Goal: Complete application form: Complete application form

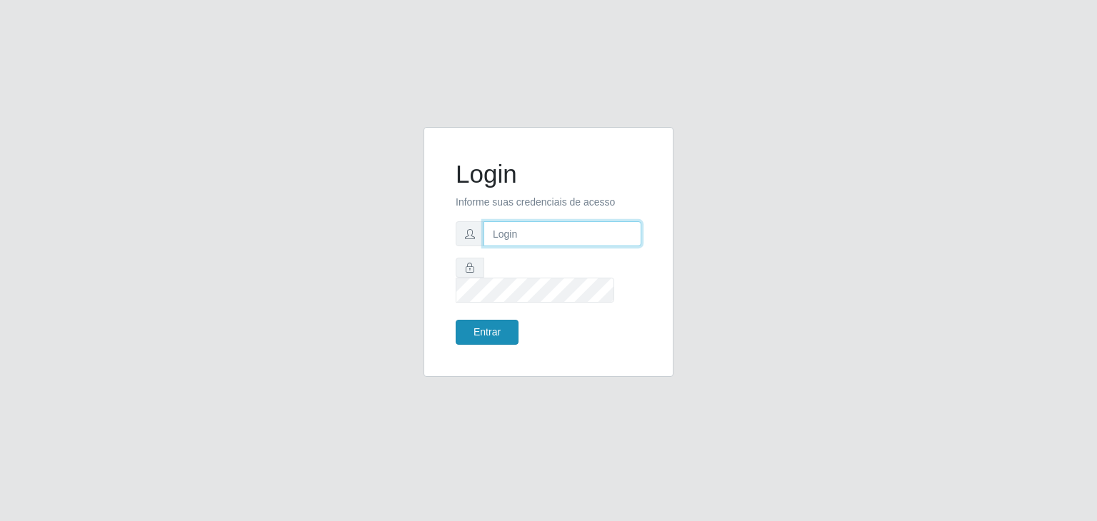
type input "jeisonrede@compras"
click at [509, 326] on button "Entrar" at bounding box center [487, 332] width 63 height 25
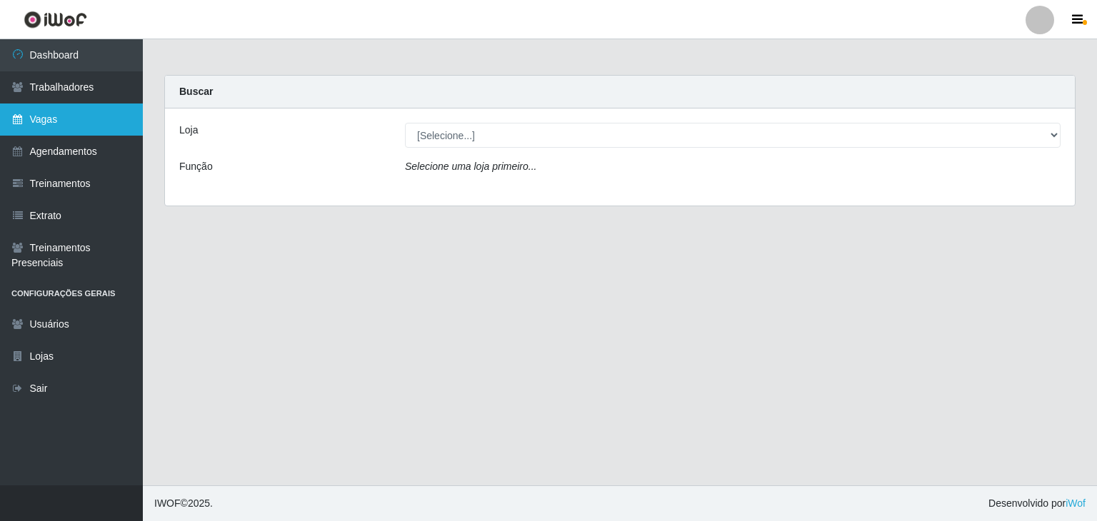
click at [73, 122] on link "Vagas" at bounding box center [71, 120] width 143 height 32
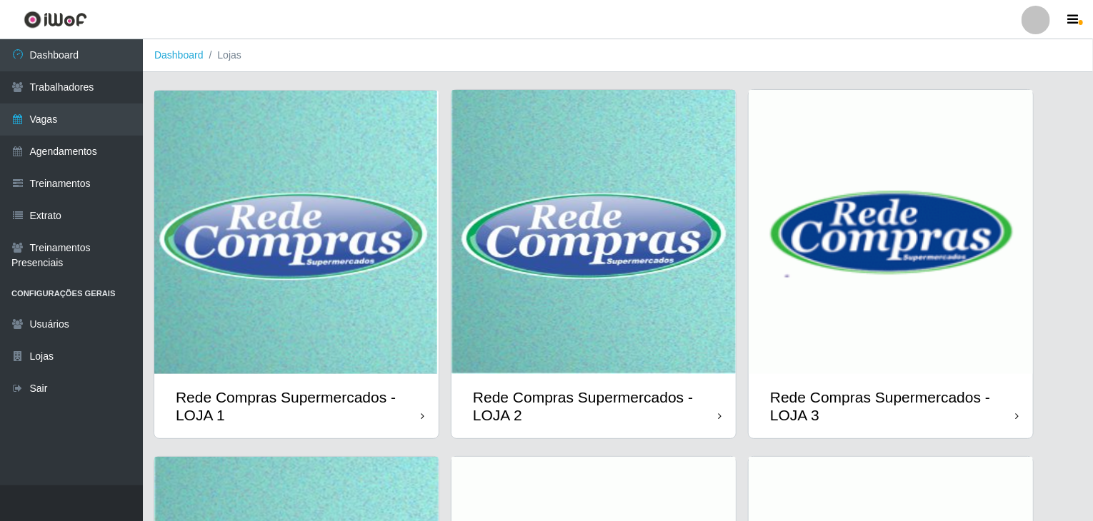
click at [744, 200] on div "Rede Compras Supermercados - LOJA 1 Rede Compras Supermercados - LOJA 2 Rede Co…" at bounding box center [618, 456] width 929 height 735
click at [709, 194] on img at bounding box center [593, 232] width 284 height 284
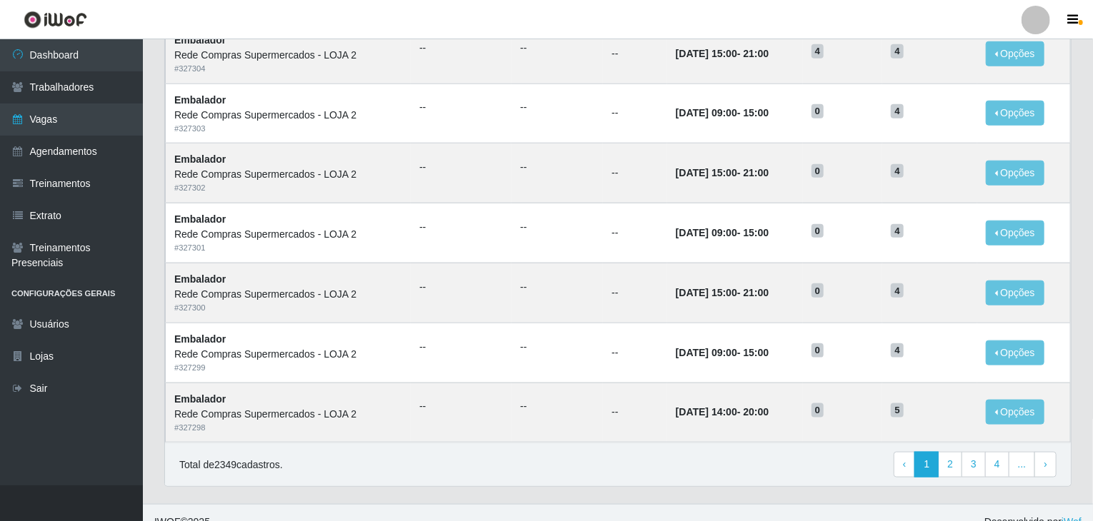
scroll to position [685, 0]
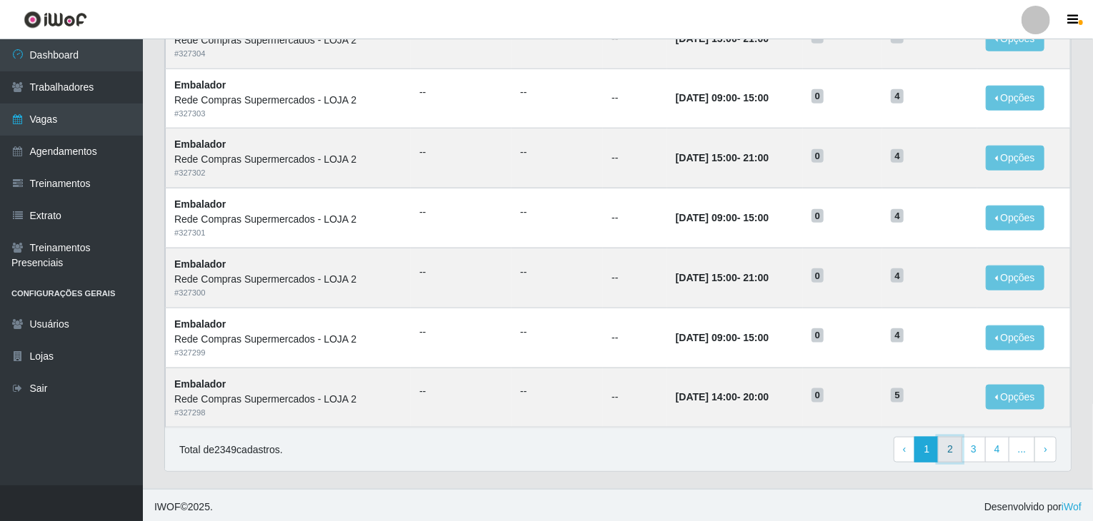
click at [945, 444] on link "2" at bounding box center [950, 450] width 24 height 26
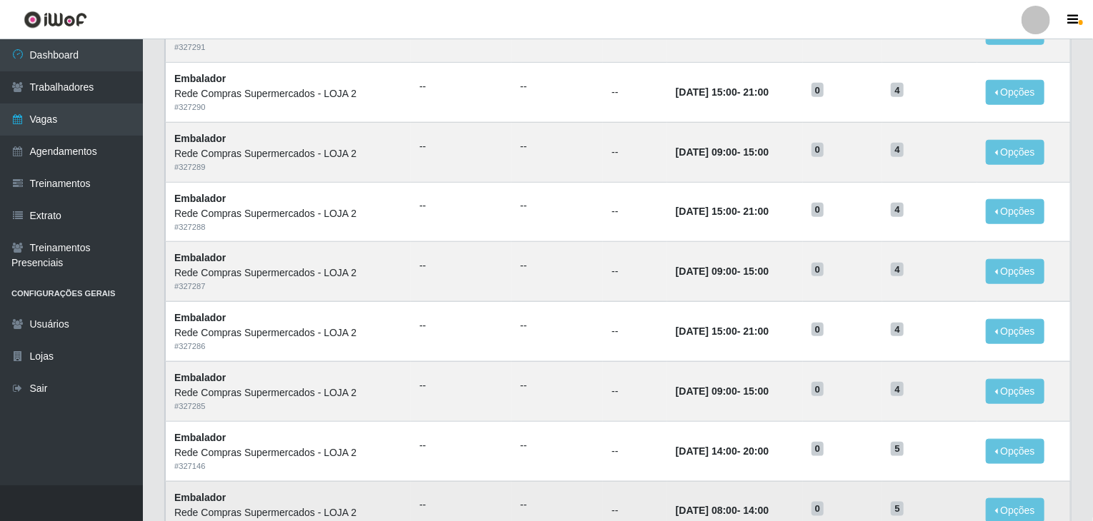
scroll to position [685, 0]
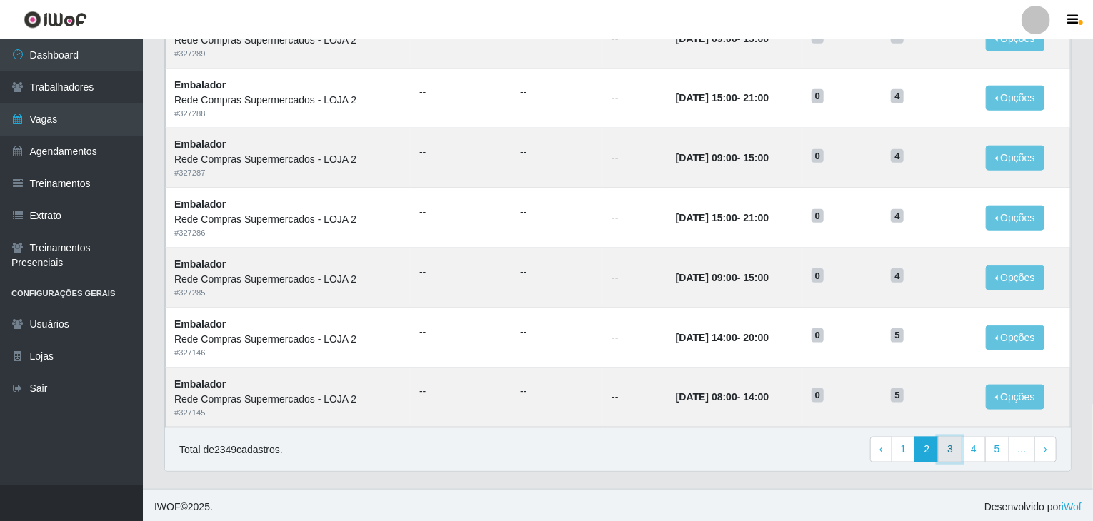
click at [956, 449] on link "3" at bounding box center [950, 450] width 24 height 26
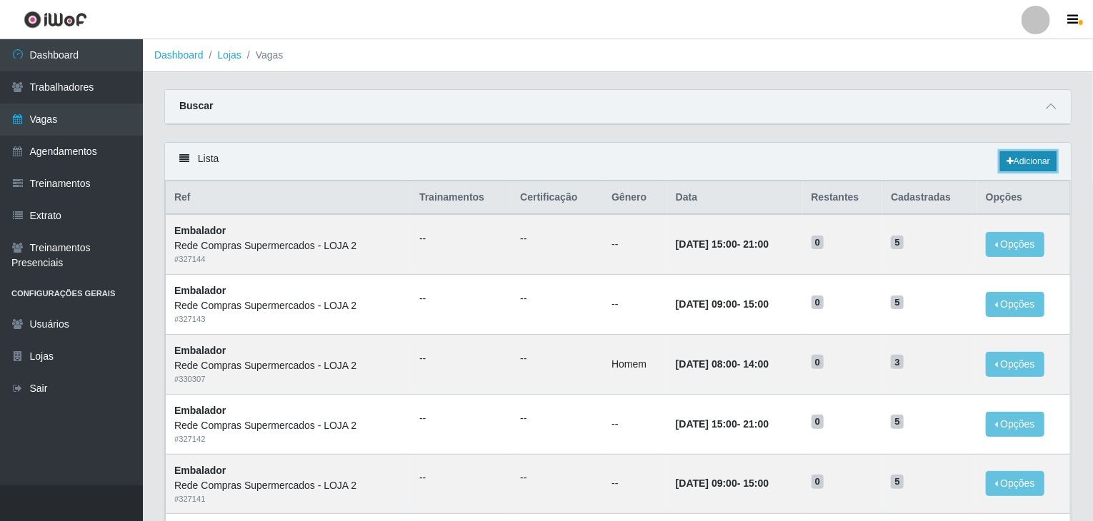
click at [1032, 164] on link "Adicionar" at bounding box center [1028, 161] width 56 height 20
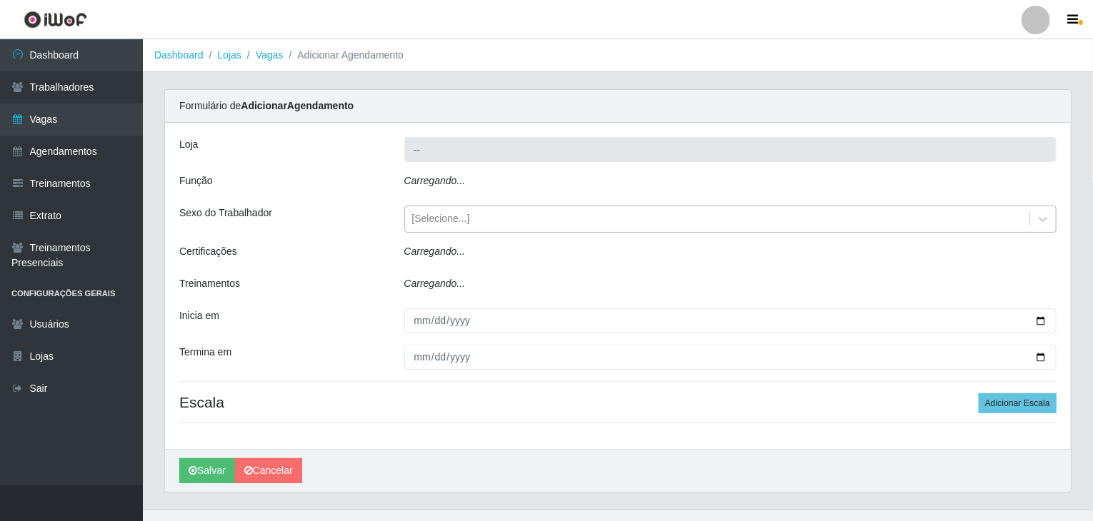
type input "Rede Compras Supermercados - LOJA 2"
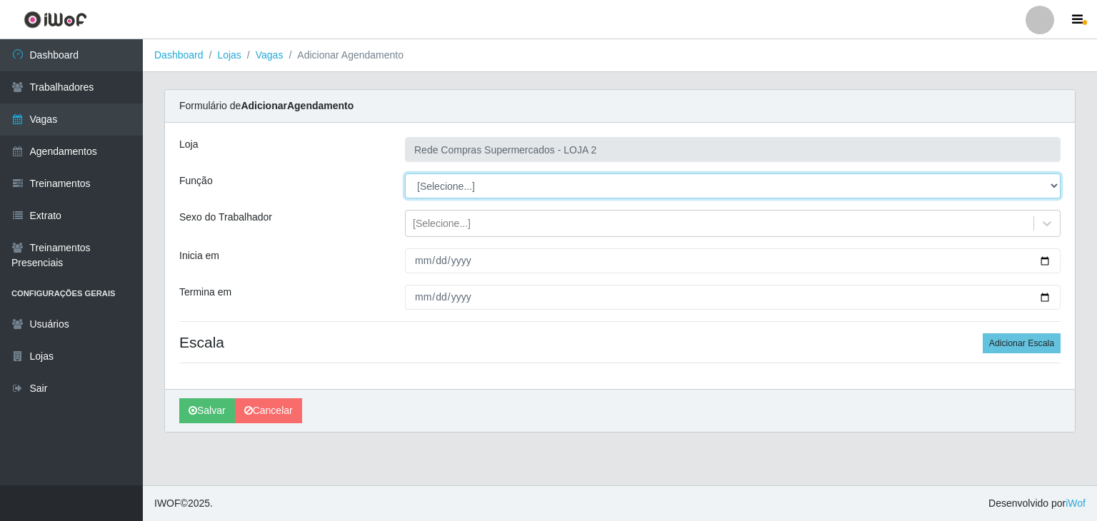
click at [443, 184] on select "[Selecione...] ASG ASG + ASG ++ Balconista Balconista + Balconista ++ Embalador…" at bounding box center [733, 186] width 656 height 25
select select "1"
click at [405, 174] on select "[Selecione...] ASG ASG + ASG ++ Balconista Balconista + Balconista ++ Embalador…" at bounding box center [733, 186] width 656 height 25
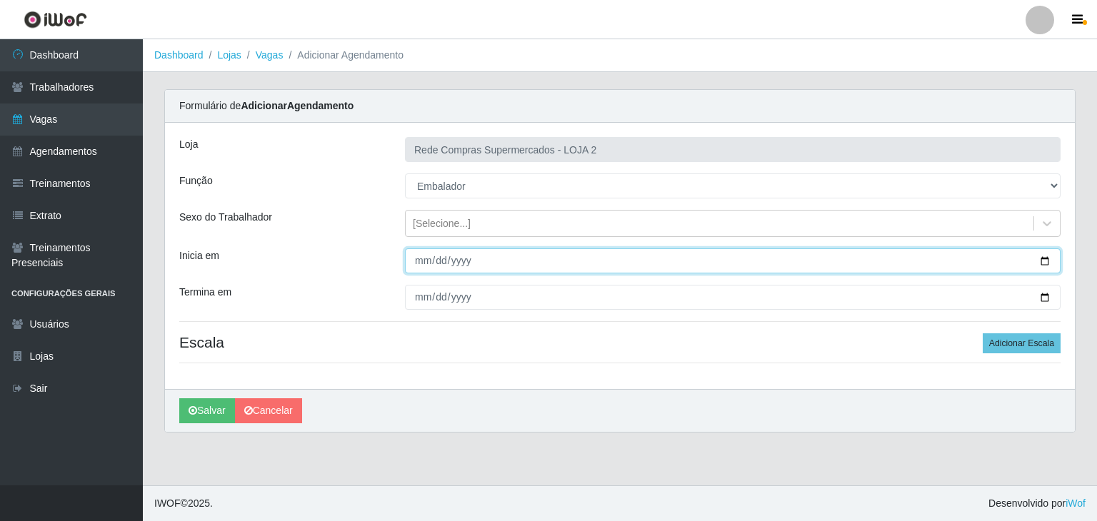
click at [1045, 258] on input "Inicia em" at bounding box center [733, 261] width 656 height 25
type input "2025-08-12"
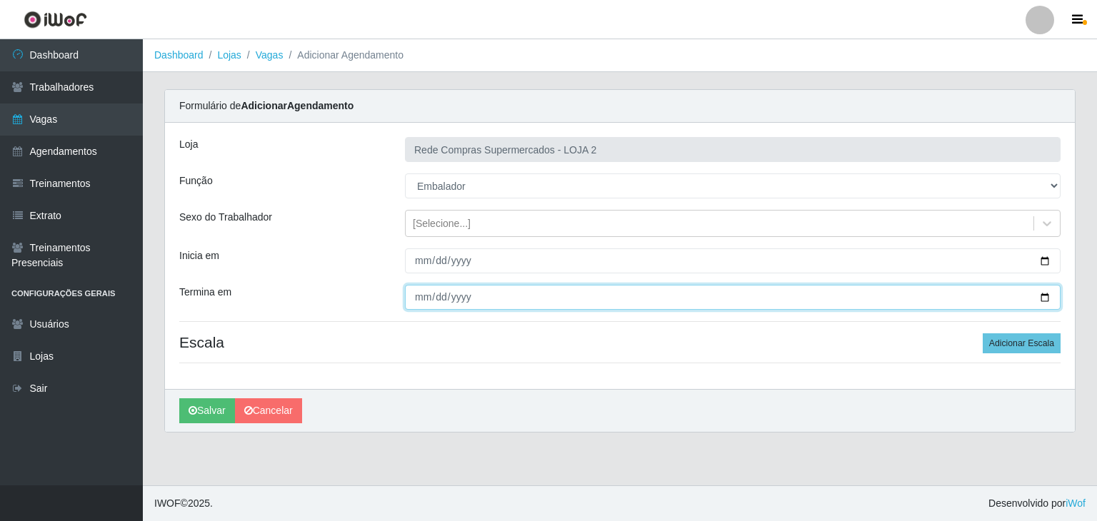
click at [1045, 299] on input "Termina em" at bounding box center [733, 297] width 656 height 25
type input "2025-08-16"
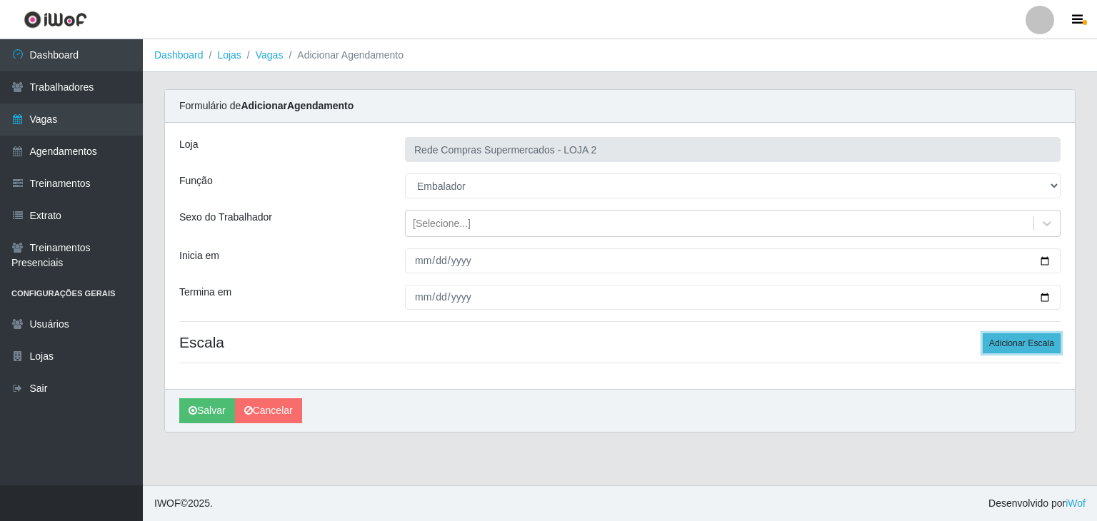
click at [1019, 338] on button "Adicionar Escala" at bounding box center [1022, 344] width 78 height 20
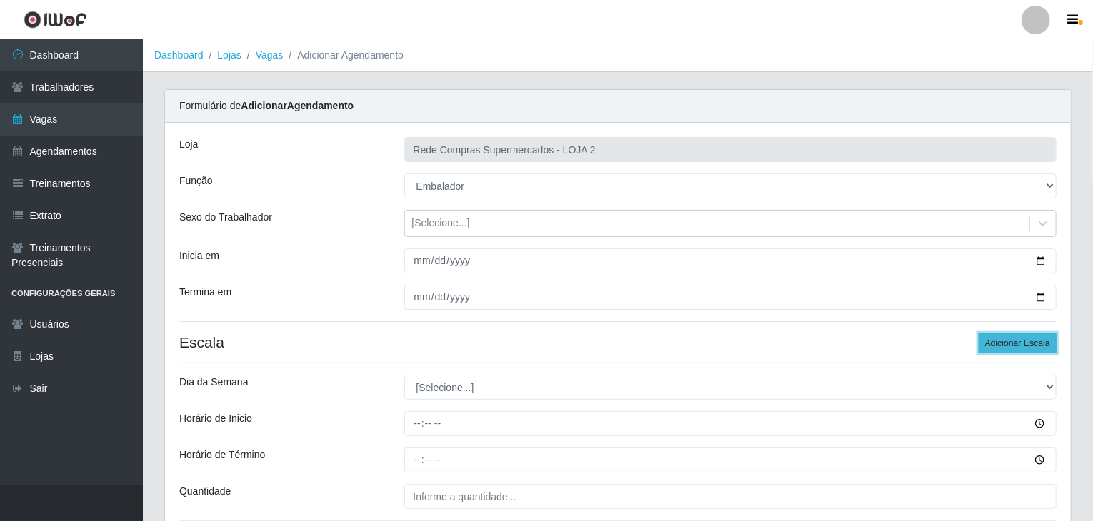
click at [1020, 338] on button "Adicionar Escala" at bounding box center [1018, 344] width 78 height 20
click at [1022, 338] on button "Adicionar Escala" at bounding box center [1018, 344] width 78 height 20
click at [1022, 339] on button "Adicionar Escala" at bounding box center [1018, 344] width 78 height 20
drag, startPoint x: 1022, startPoint y: 339, endPoint x: 1030, endPoint y: 340, distance: 8.7
click at [1026, 339] on button "Adicionar Escala" at bounding box center [1018, 344] width 78 height 20
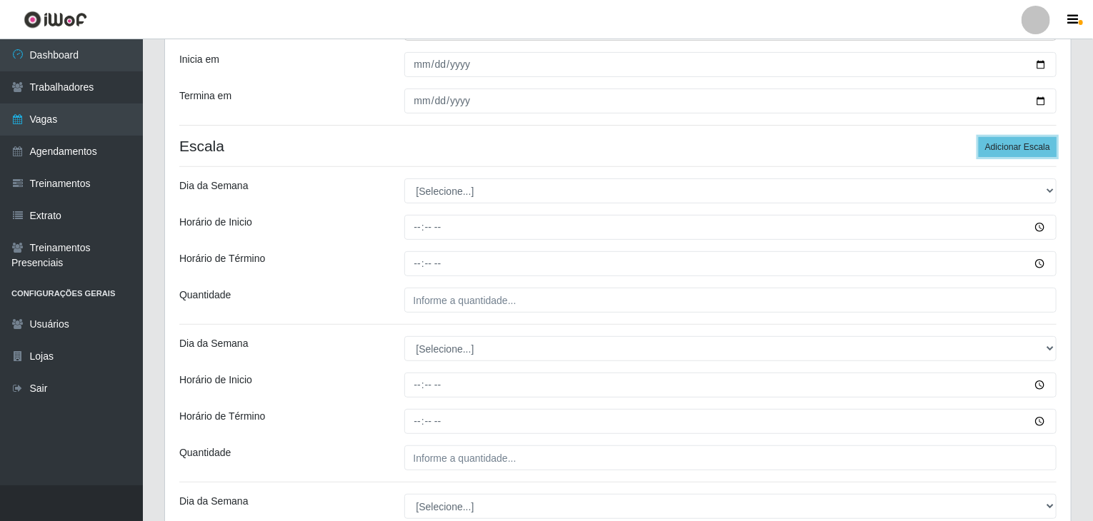
scroll to position [286, 0]
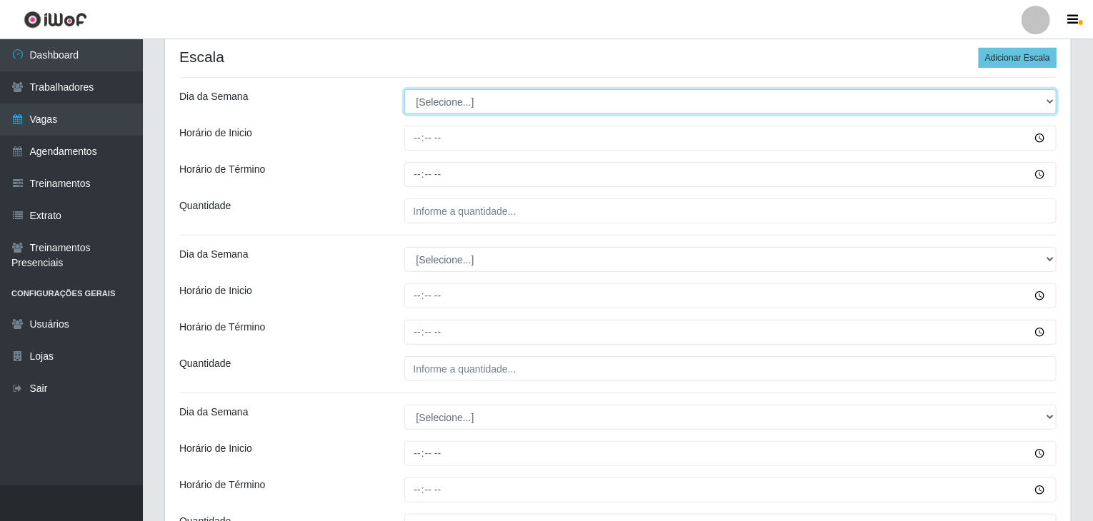
click at [454, 92] on select "[Selecione...] Segunda Terça Quarta Quinta Sexta Sábado Domingo" at bounding box center [730, 101] width 653 height 25
select select "2"
click at [404, 89] on select "[Selecione...] Segunda Terça Quarta Quinta Sexta Sábado Domingo" at bounding box center [730, 101] width 653 height 25
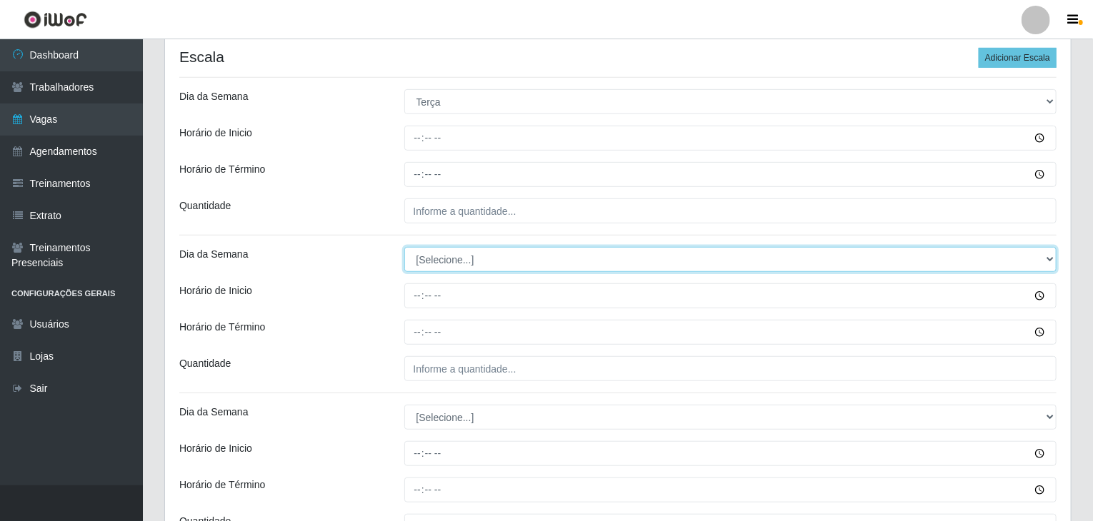
click at [449, 252] on select "[Selecione...] Segunda Terça Quarta Quinta Sexta Sábado Domingo" at bounding box center [730, 259] width 653 height 25
select select "3"
click at [404, 247] on select "[Selecione...] Segunda Terça Quarta Quinta Sexta Sábado Domingo" at bounding box center [730, 259] width 653 height 25
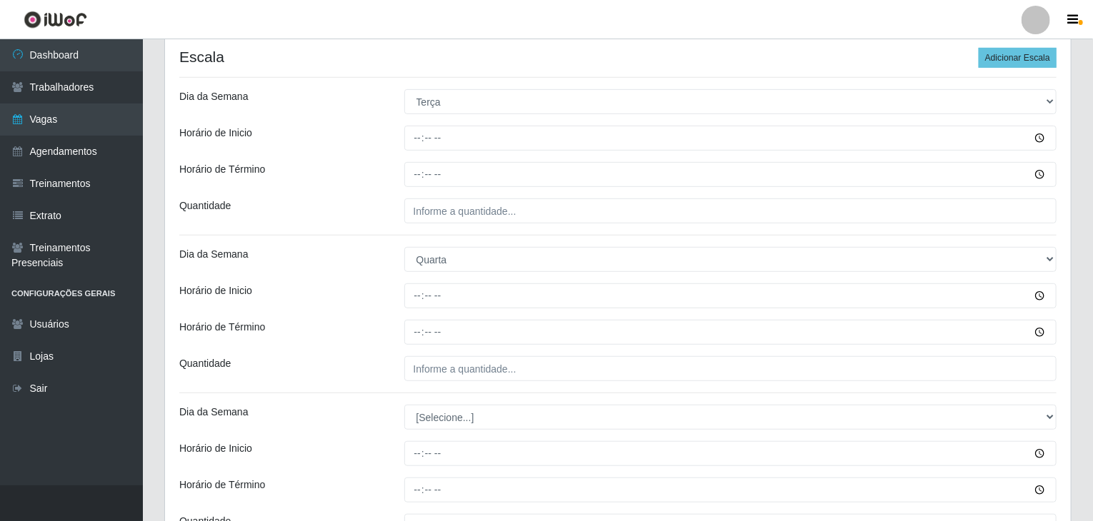
click at [387, 316] on div "Loja Rede Compras Supermercados - LOJA 2 Função [Selecione...] ASG ASG + ASG ++…" at bounding box center [618, 365] width 906 height 1056
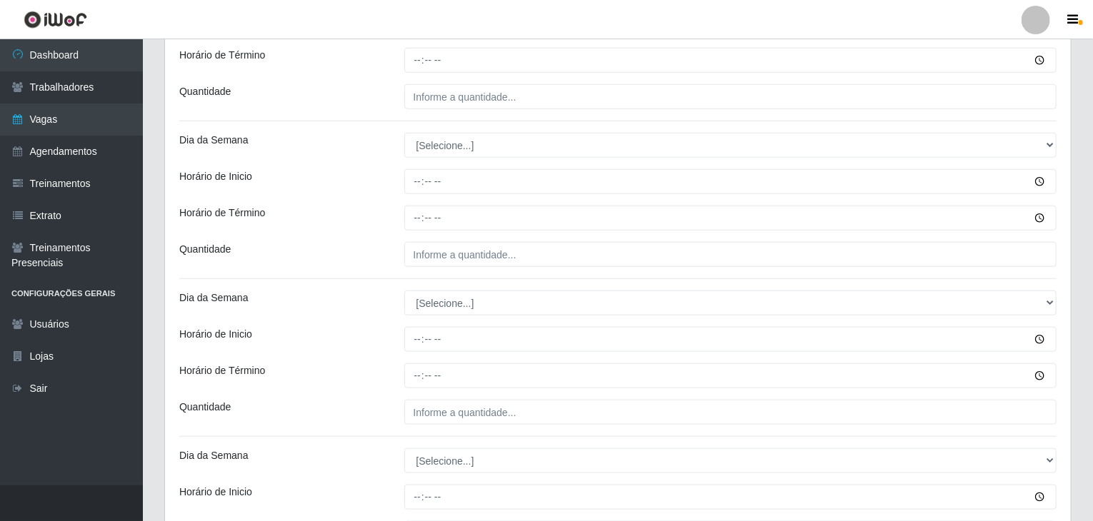
scroll to position [571, 0]
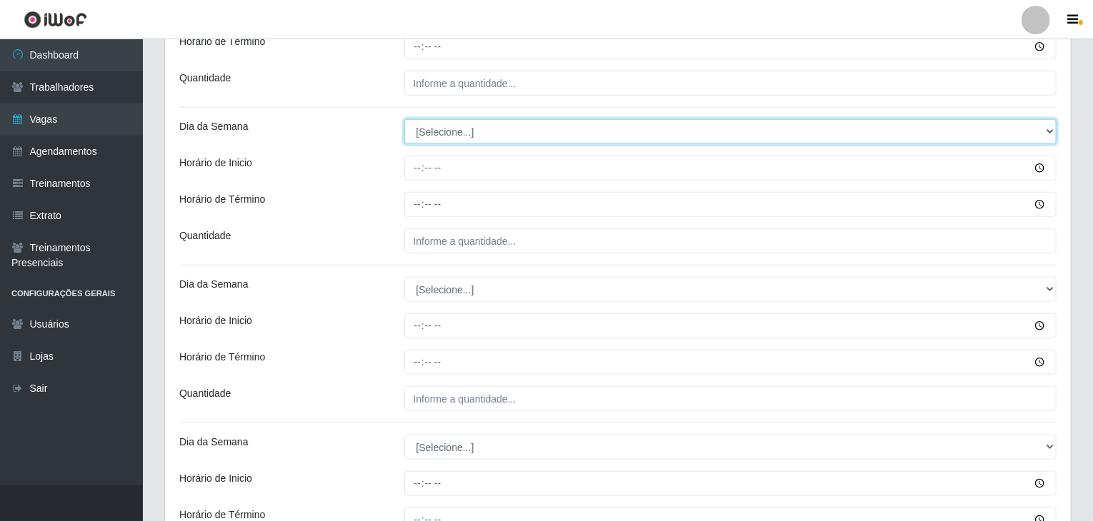
click at [434, 129] on select "[Selecione...] Segunda Terça Quarta Quinta Sexta Sábado Domingo" at bounding box center [730, 131] width 653 height 25
select select "4"
click at [404, 119] on select "[Selecione...] Segunda Terça Quarta Quinta Sexta Sábado Domingo" at bounding box center [730, 131] width 653 height 25
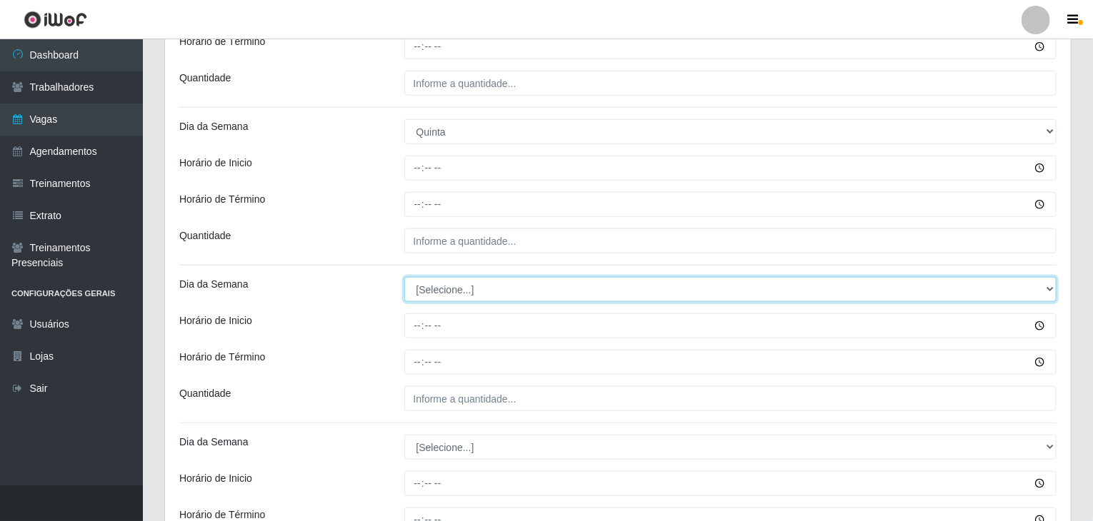
click at [471, 284] on select "[Selecione...] Segunda Terça Quarta Quinta Sexta Sábado Domingo" at bounding box center [730, 289] width 653 height 25
select select "5"
click at [404, 277] on select "[Selecione...] Segunda Terça Quarta Quinta Sexta Sábado Domingo" at bounding box center [730, 289] width 653 height 25
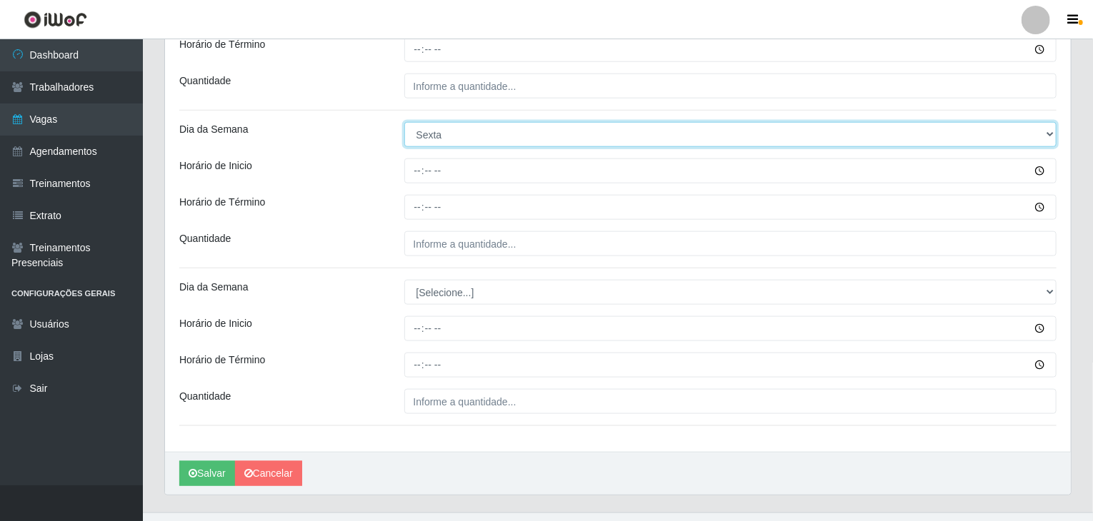
scroll to position [751, 0]
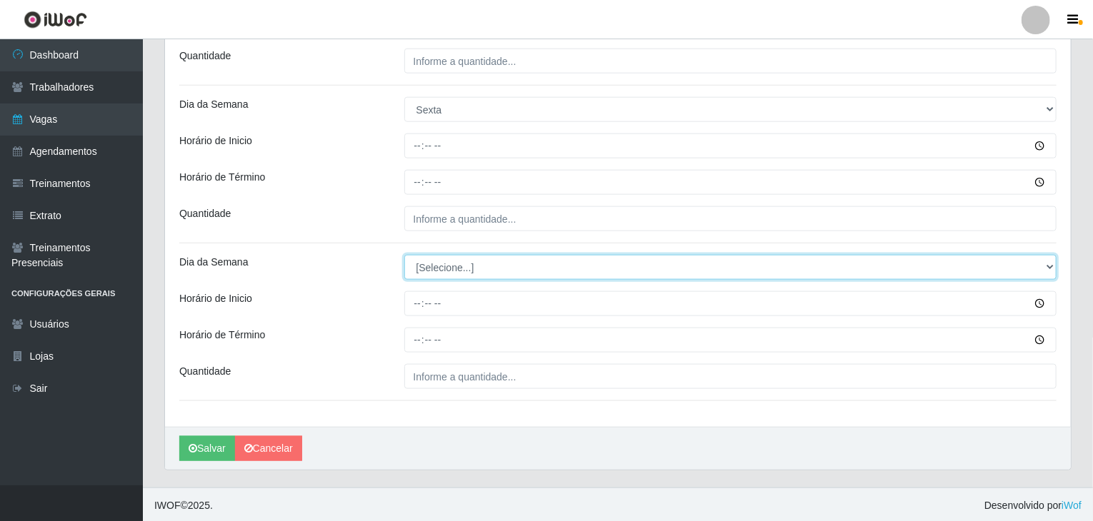
click at [449, 266] on select "[Selecione...] Segunda Terça Quarta Quinta Sexta Sábado Domingo" at bounding box center [730, 267] width 653 height 25
click at [432, 272] on select "[Selecione...] Segunda Terça Quarta Quinta Sexta Sábado Domingo" at bounding box center [730, 267] width 653 height 25
select select "6"
click at [404, 255] on select "[Selecione...] Segunda Terça Quarta Quinta Sexta Sábado Domingo" at bounding box center [730, 267] width 653 height 25
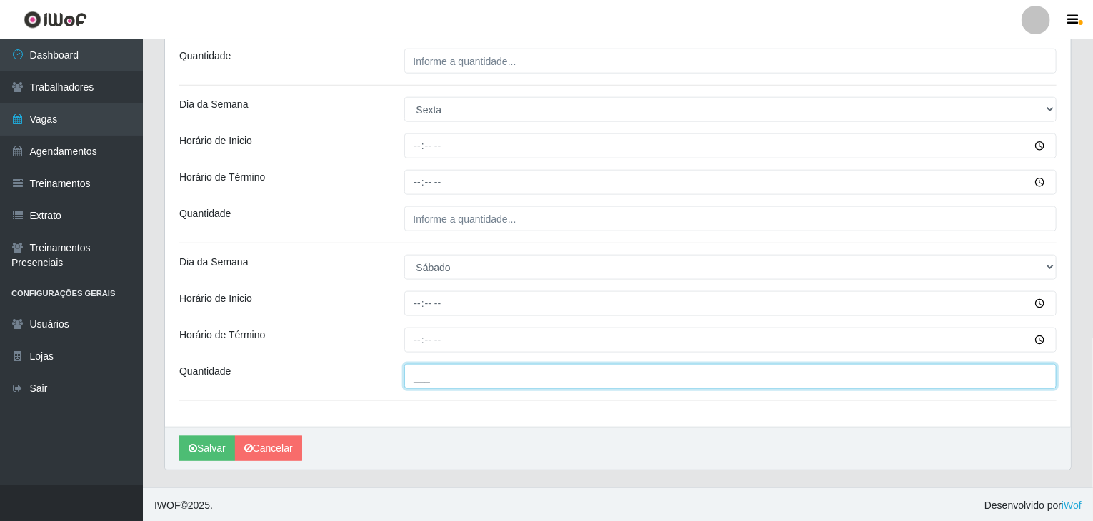
click at [463, 369] on input "___" at bounding box center [730, 376] width 653 height 25
type input "1__"
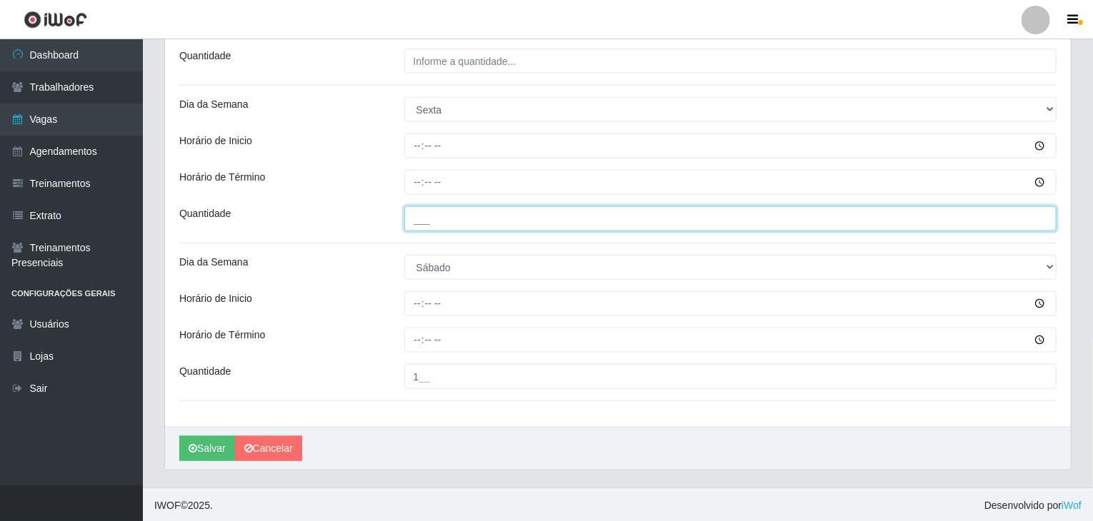
click at [463, 219] on input "___" at bounding box center [730, 218] width 653 height 25
type input "1__"
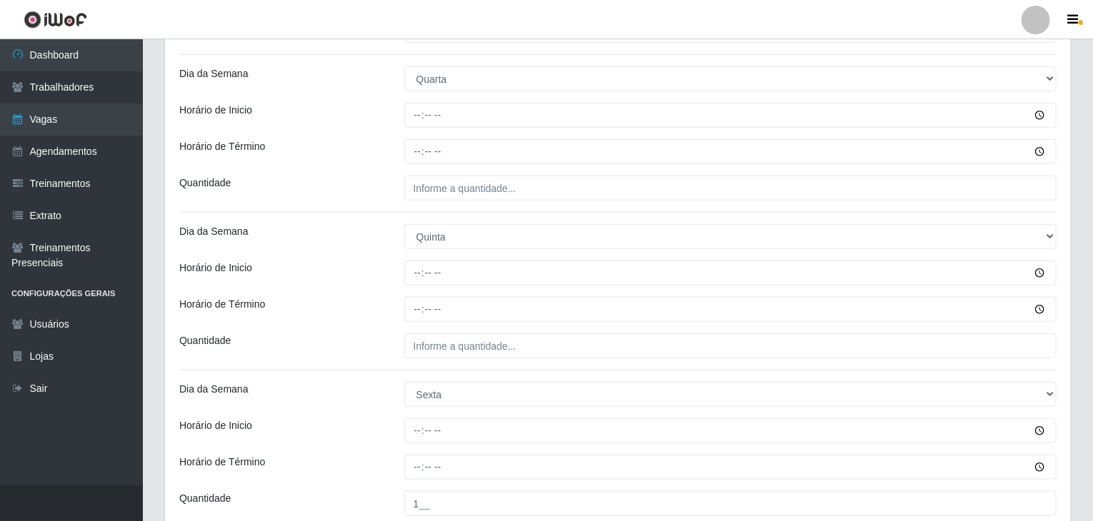
scroll to position [394, 0]
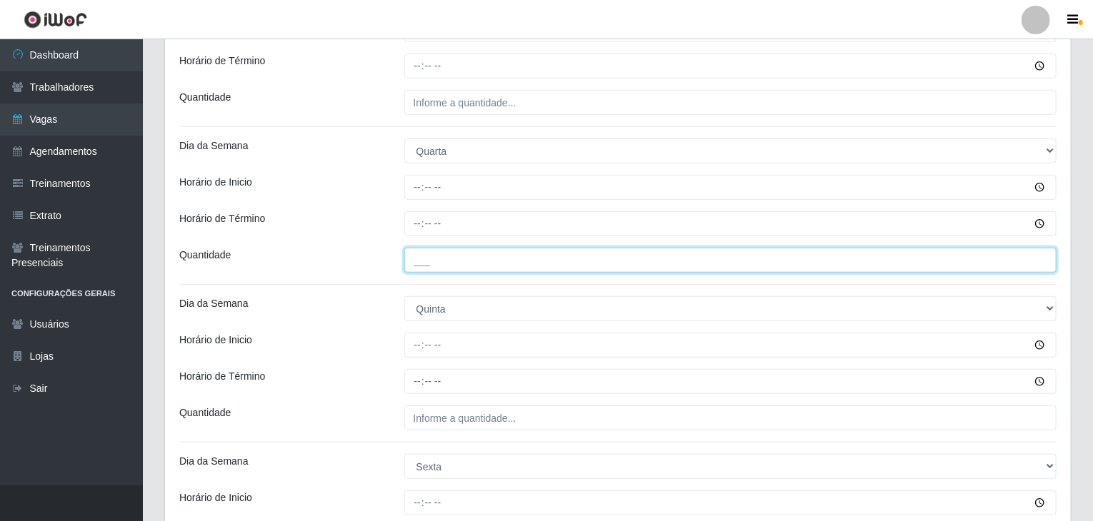
drag, startPoint x: 442, startPoint y: 259, endPoint x: 456, endPoint y: 286, distance: 31.0
click at [442, 259] on input "___" at bounding box center [730, 260] width 653 height 25
type input "1__"
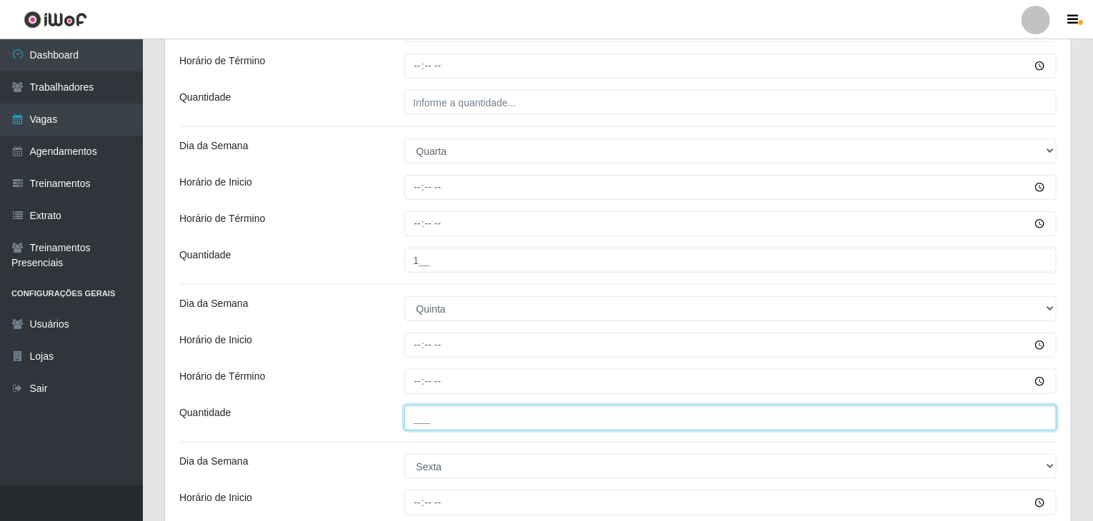
click at [446, 424] on input "___" at bounding box center [730, 418] width 653 height 25
type input "1__"
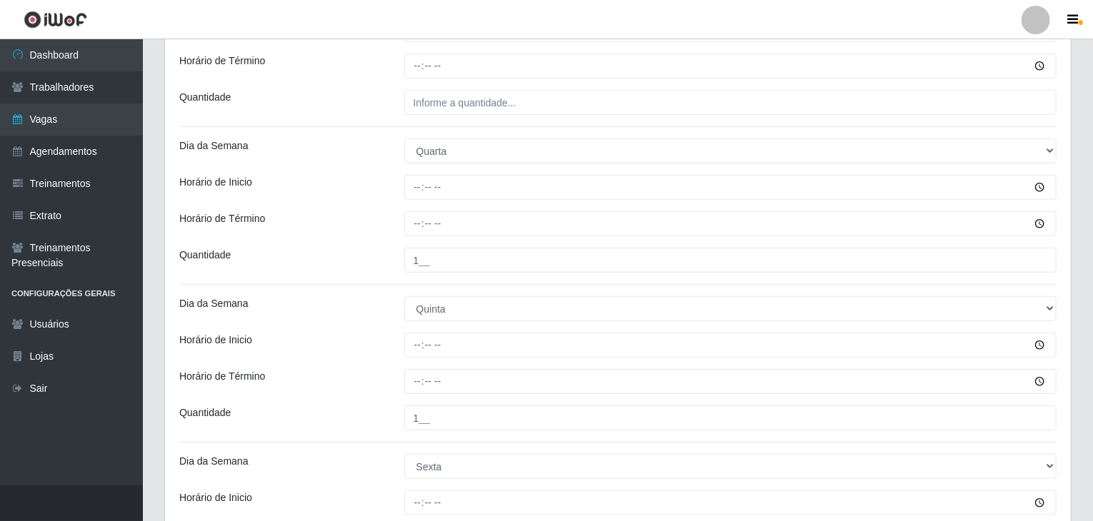
click at [393, 379] on div "Horário de Término" at bounding box center [618, 381] width 899 height 25
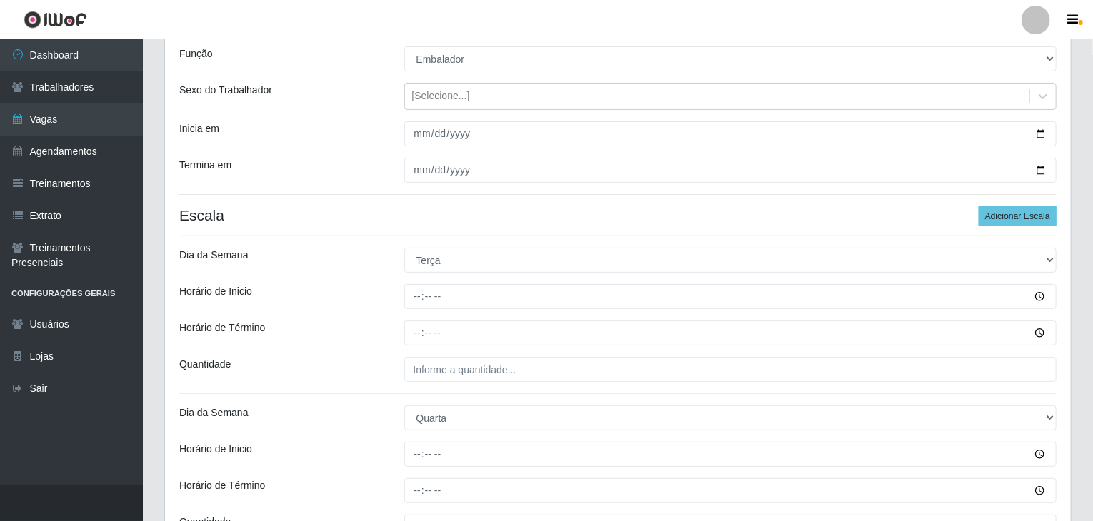
scroll to position [109, 0]
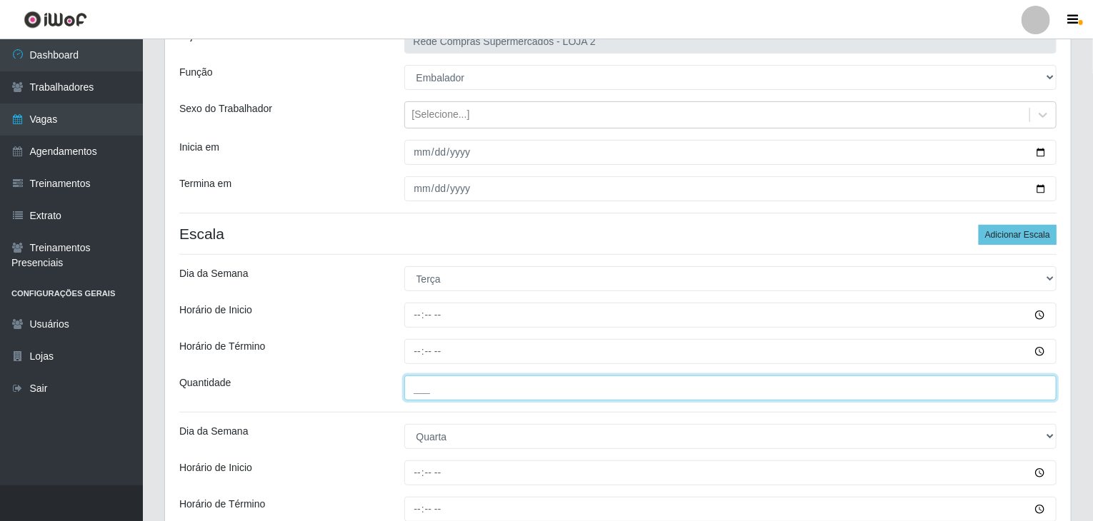
drag, startPoint x: 466, startPoint y: 392, endPoint x: 443, endPoint y: 386, distance: 23.6
click at [466, 392] on input "___" at bounding box center [730, 388] width 653 height 25
type input "1__"
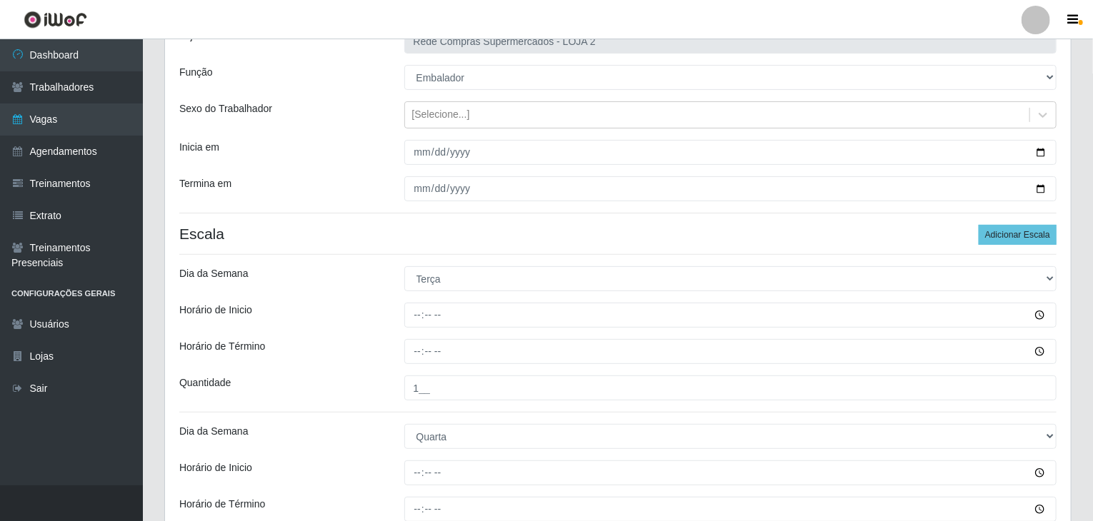
click at [369, 344] on div "Horário de Término" at bounding box center [281, 351] width 225 height 25
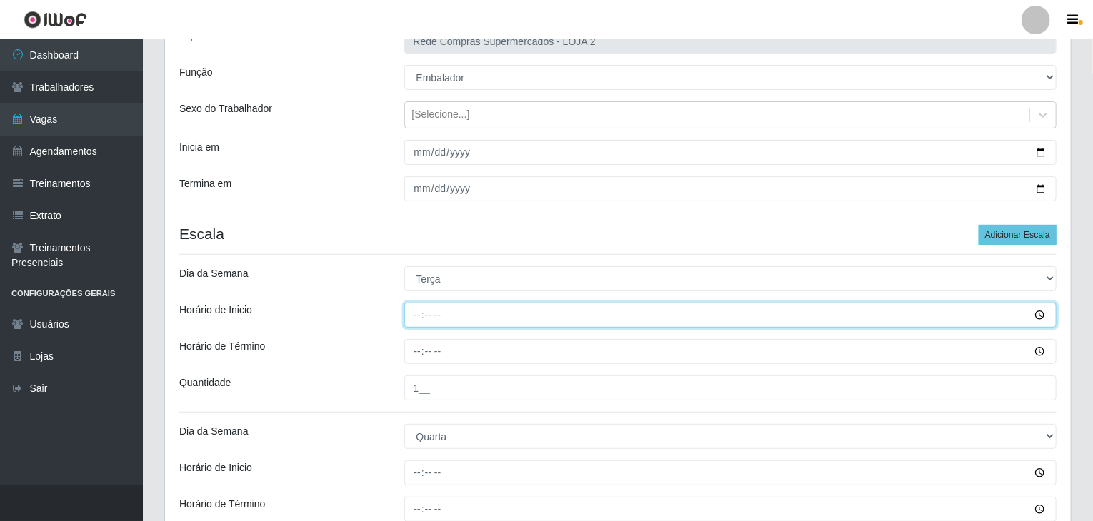
drag, startPoint x: 420, startPoint y: 314, endPoint x: 406, endPoint y: 370, distance: 58.0
type input "16:30"
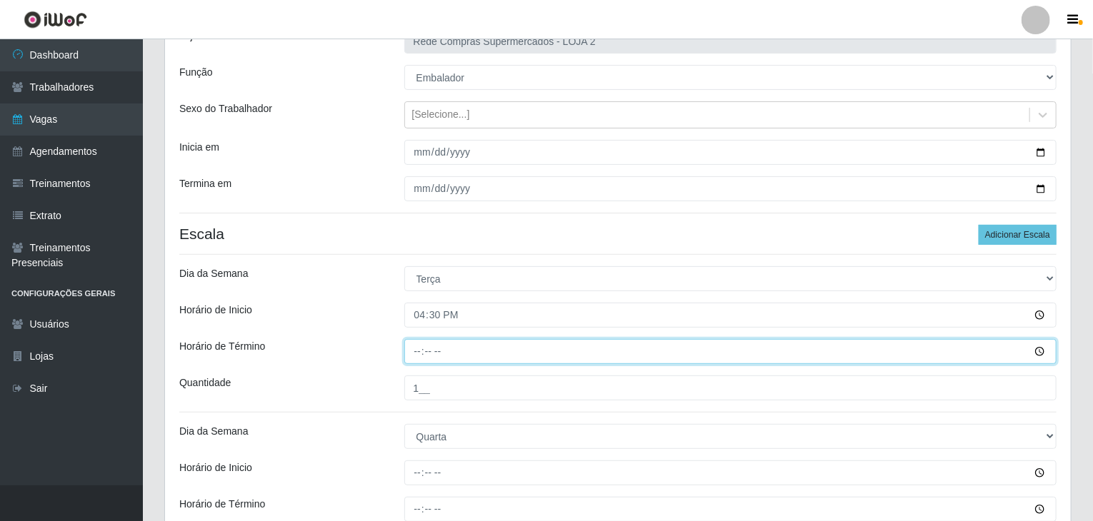
click at [415, 345] on input "Horário de Término" at bounding box center [730, 351] width 653 height 25
type input "22:30"
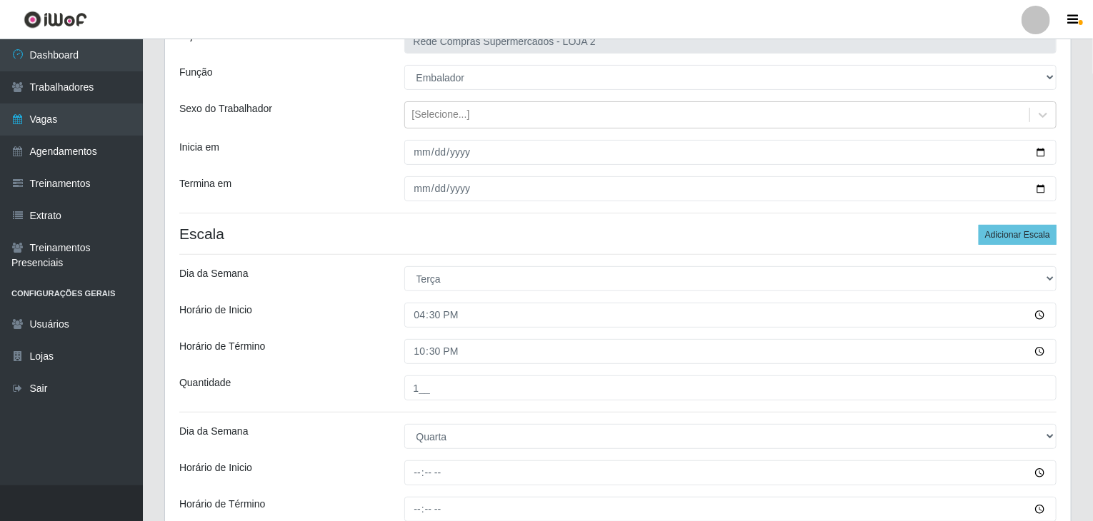
click at [303, 355] on div "Horário de Término" at bounding box center [281, 351] width 225 height 25
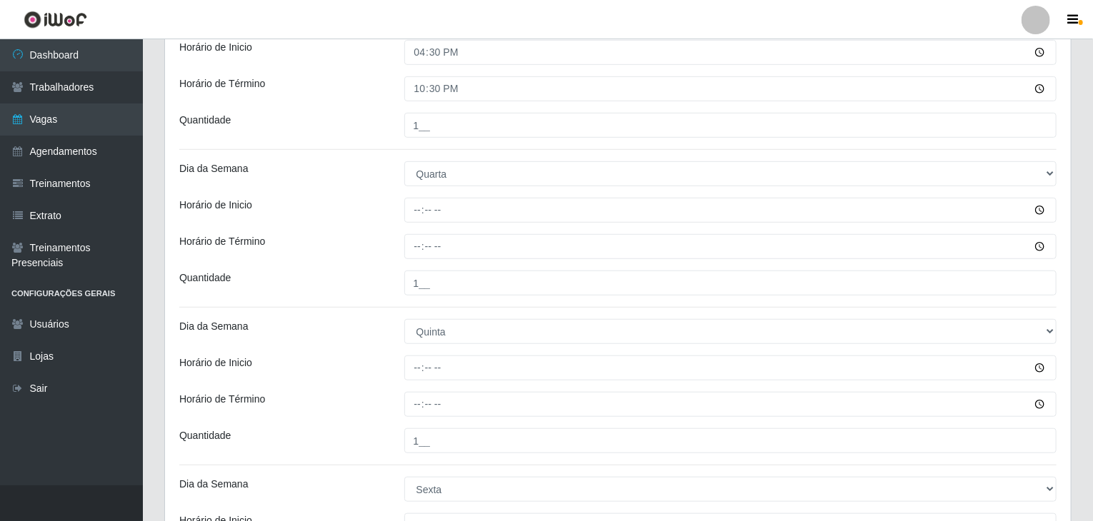
scroll to position [394, 0]
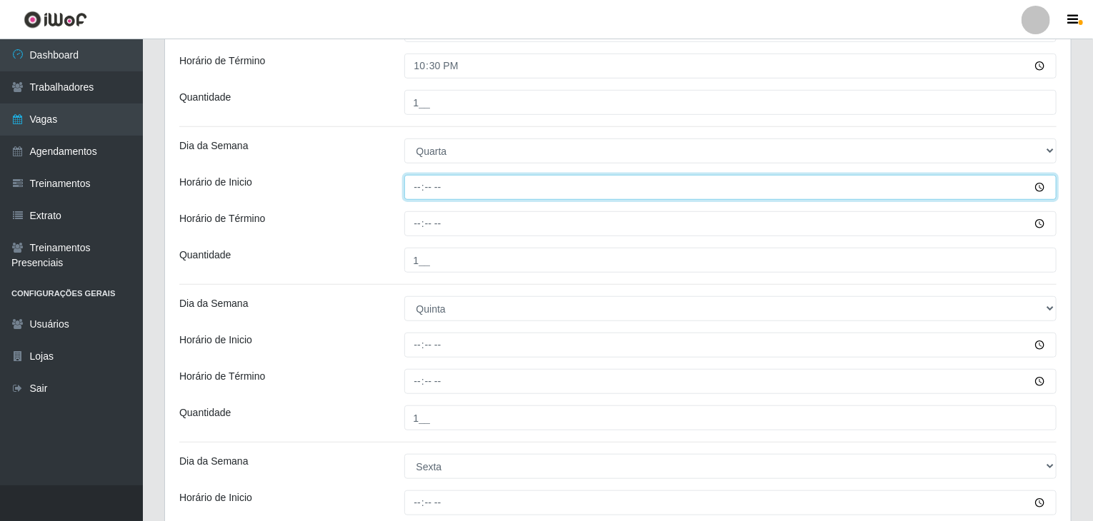
click at [415, 187] on input "Horário de Inicio" at bounding box center [730, 187] width 653 height 25
type input "16:30"
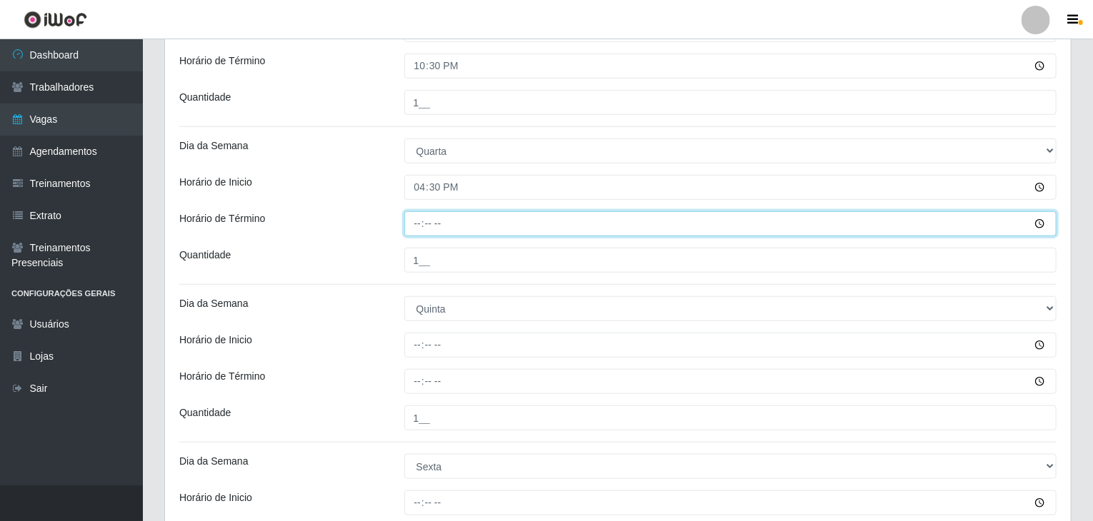
click at [411, 220] on input "Horário de Término" at bounding box center [730, 223] width 653 height 25
type input "22:30"
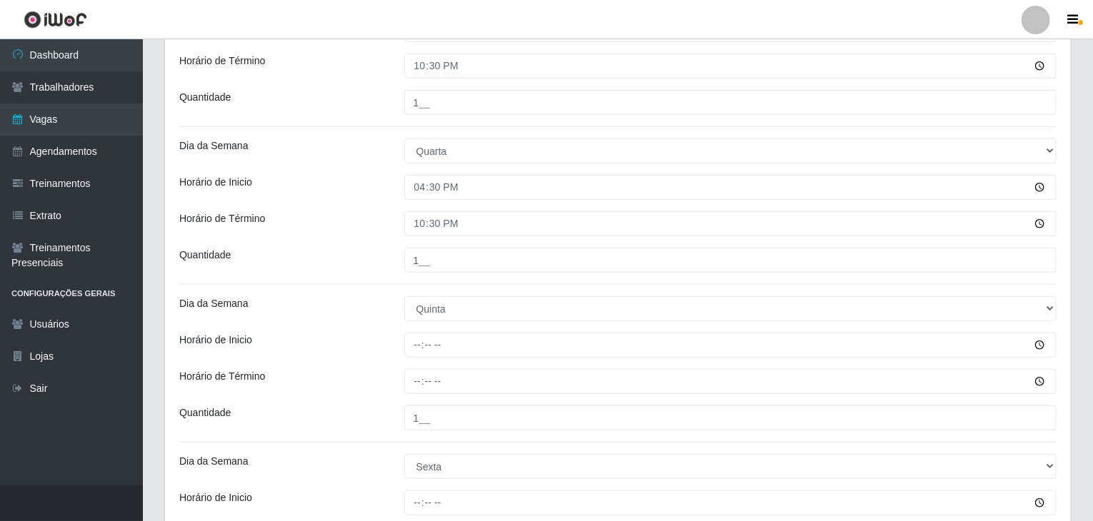
click at [384, 206] on div "Loja Rede Compras Supermercados - LOJA 2 Função [Selecione...] ASG ASG + ASG ++…" at bounding box center [618, 257] width 906 height 1056
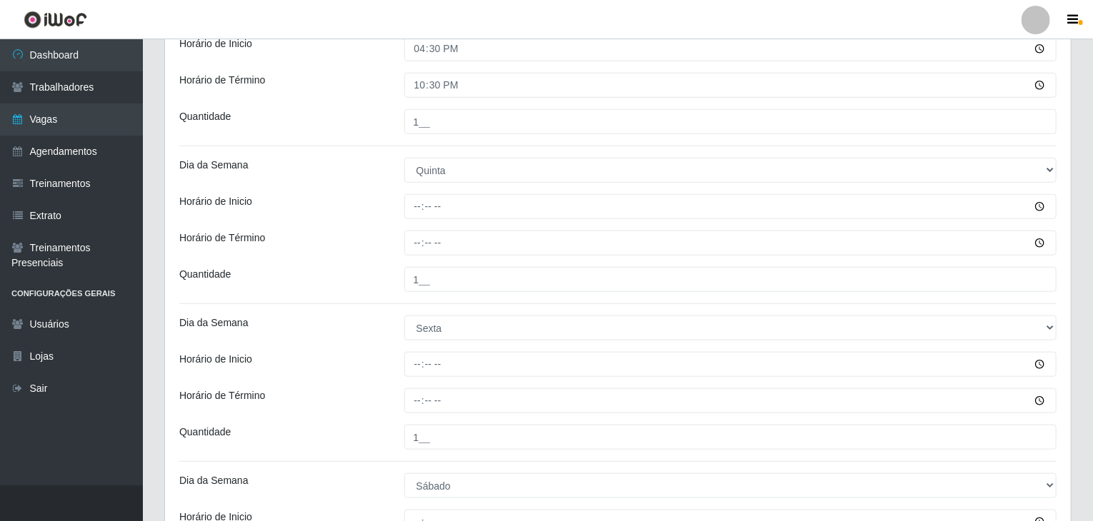
scroll to position [537, 0]
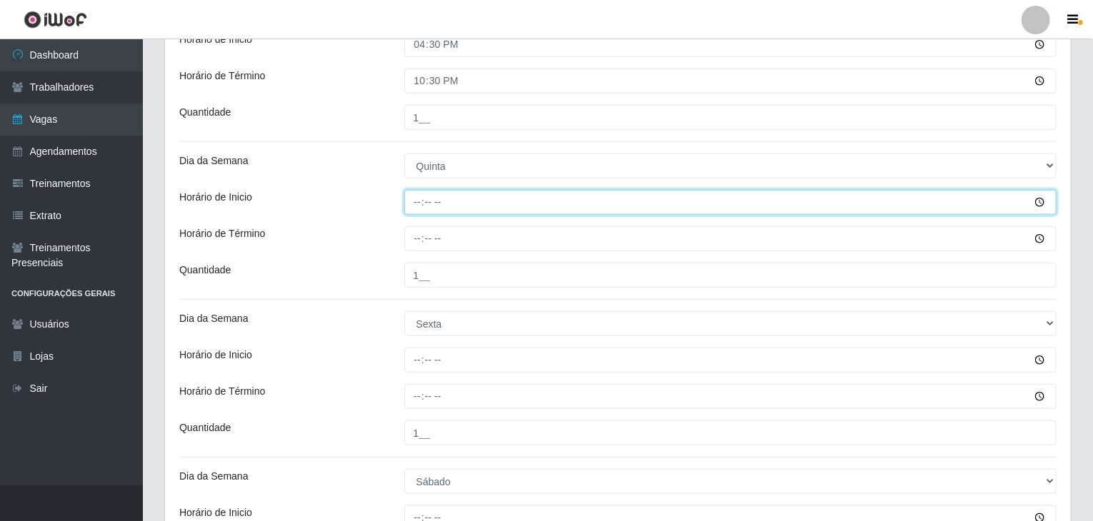
click at [414, 212] on input "Horário de Inicio" at bounding box center [730, 202] width 653 height 25
type input "16:30"
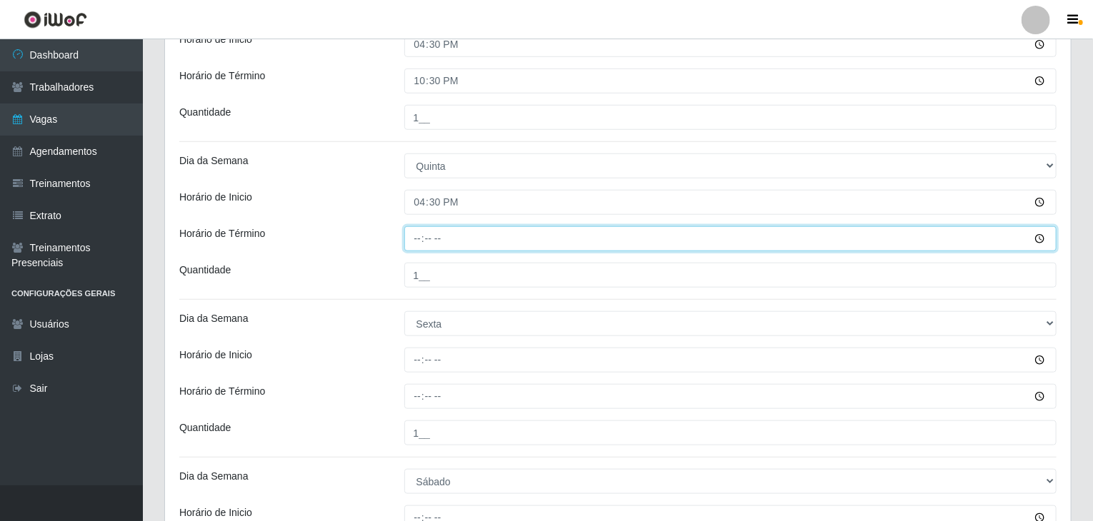
click at [418, 231] on input "Horário de Término" at bounding box center [730, 238] width 653 height 25
type input "22:30"
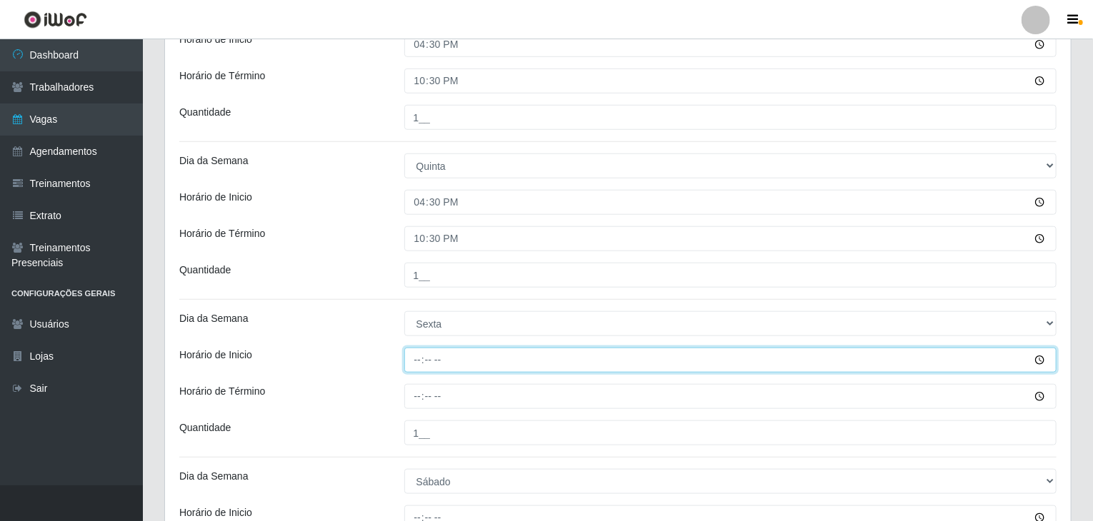
click at [419, 356] on input "Horário de Inicio" at bounding box center [730, 360] width 653 height 25
type input "16:30"
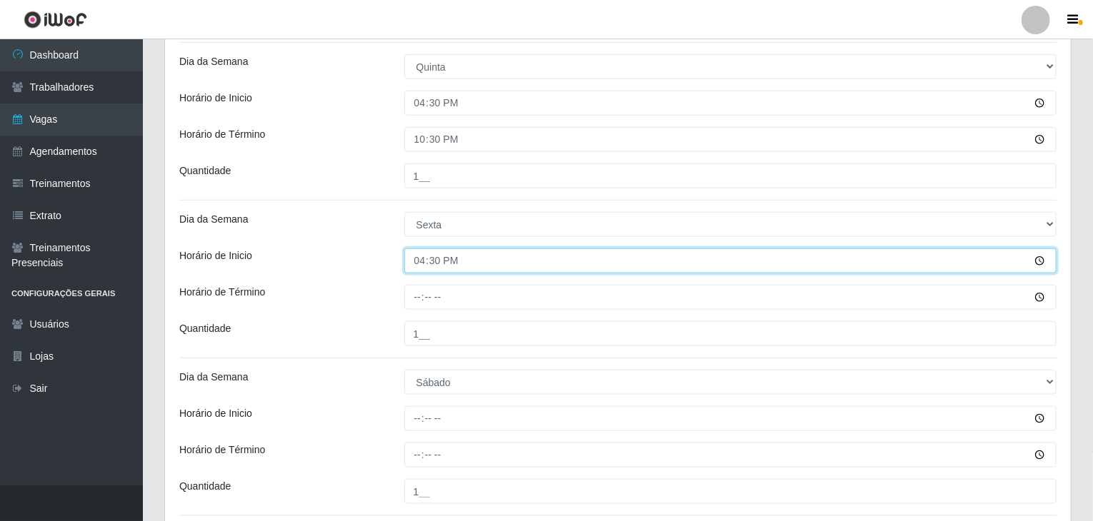
scroll to position [680, 0]
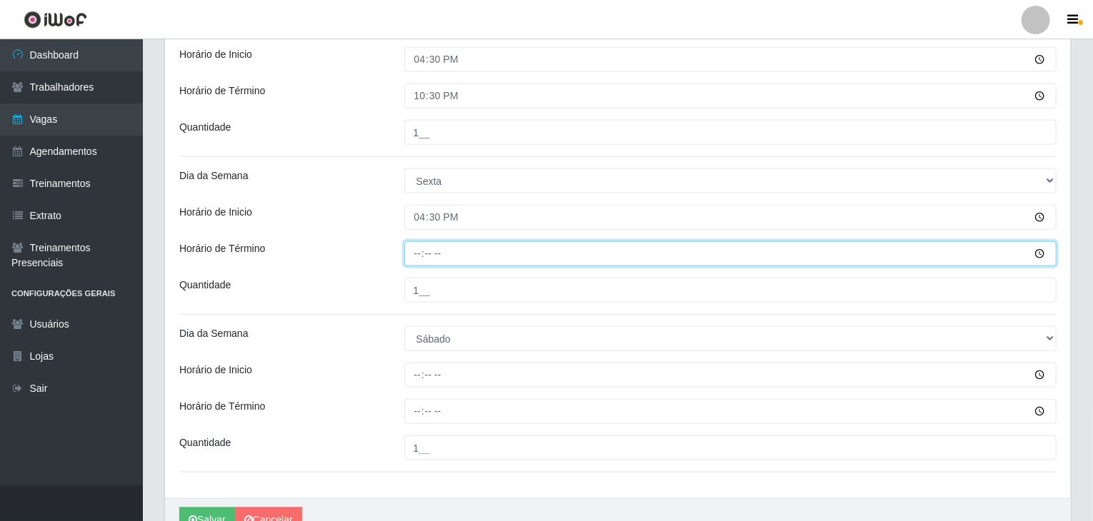
click at [419, 260] on input "Horário de Término" at bounding box center [730, 253] width 653 height 25
type input "22:30"
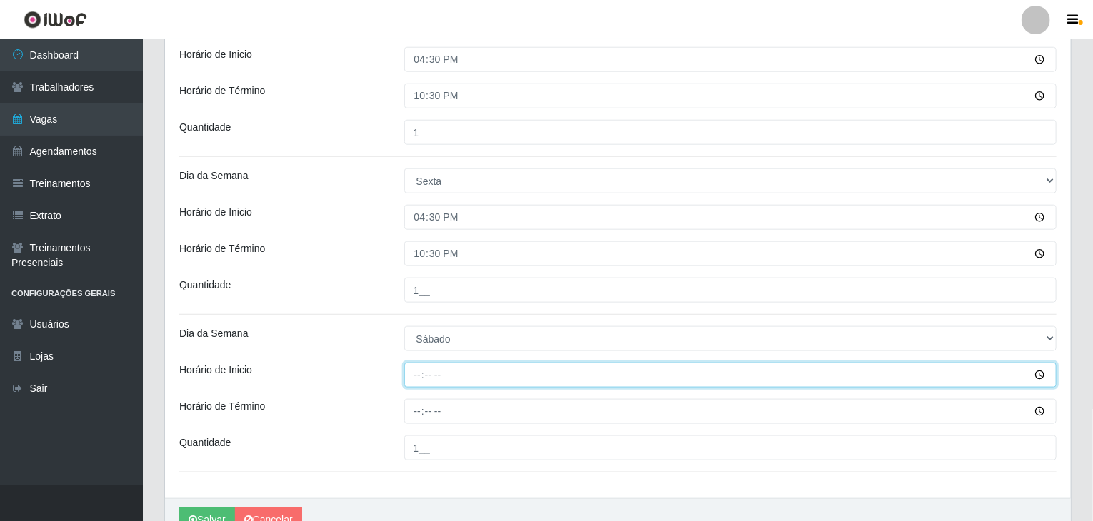
click at [410, 375] on input "Horário de Inicio" at bounding box center [730, 375] width 653 height 25
type input "16:30"
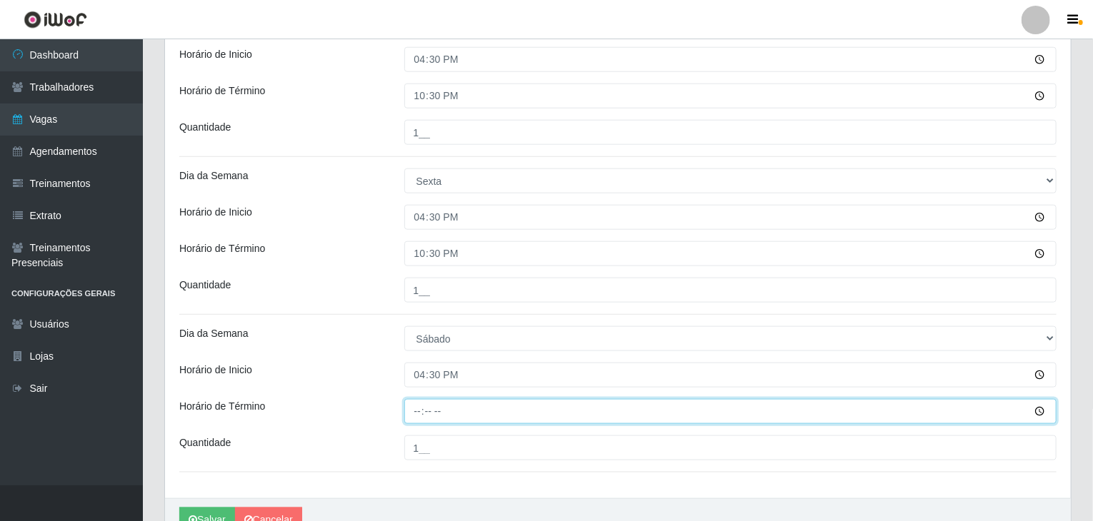
click at [411, 412] on input "Horário de Término" at bounding box center [730, 411] width 653 height 25
type input "22:30"
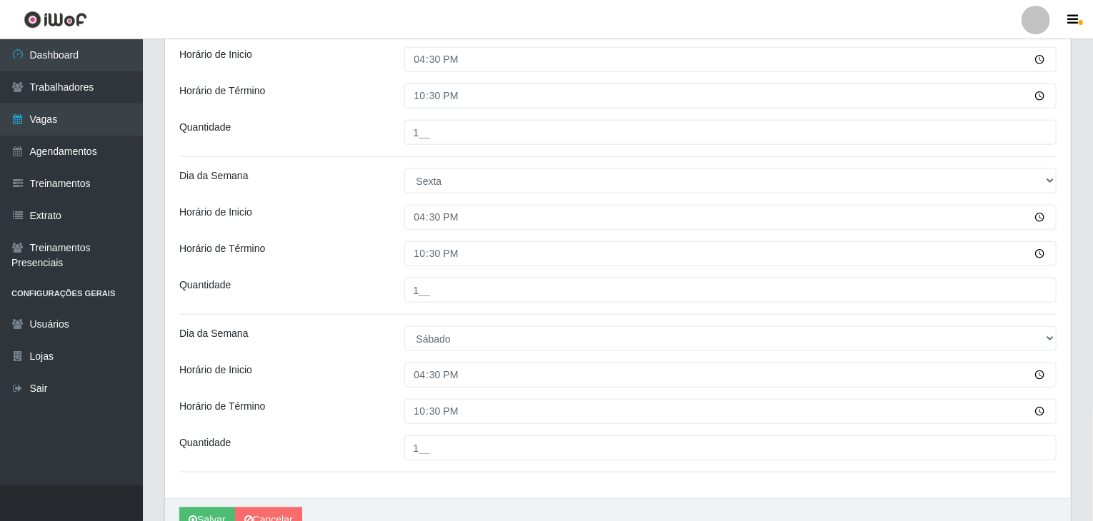
click at [357, 376] on div "Horário de Inicio" at bounding box center [281, 375] width 225 height 25
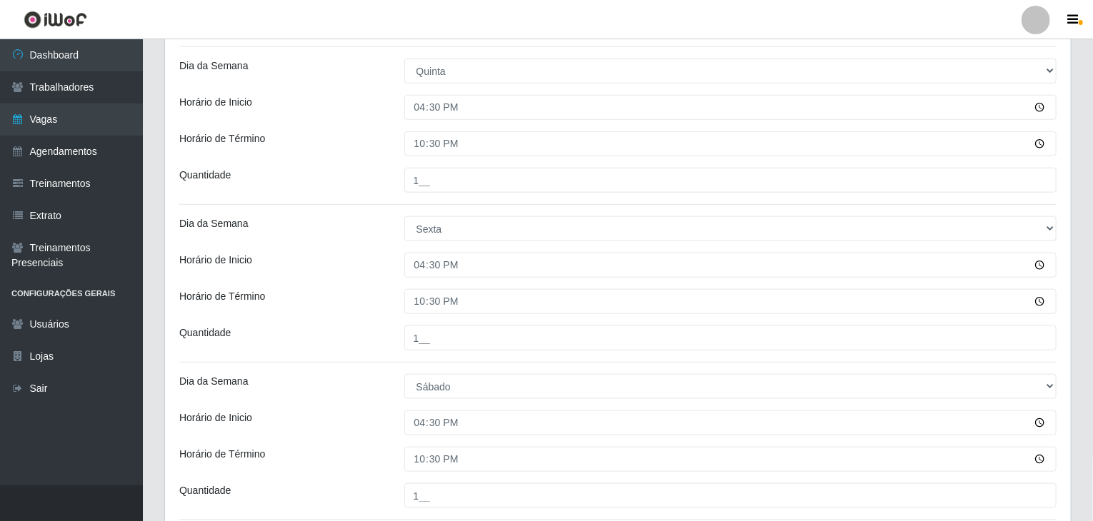
scroll to position [751, 0]
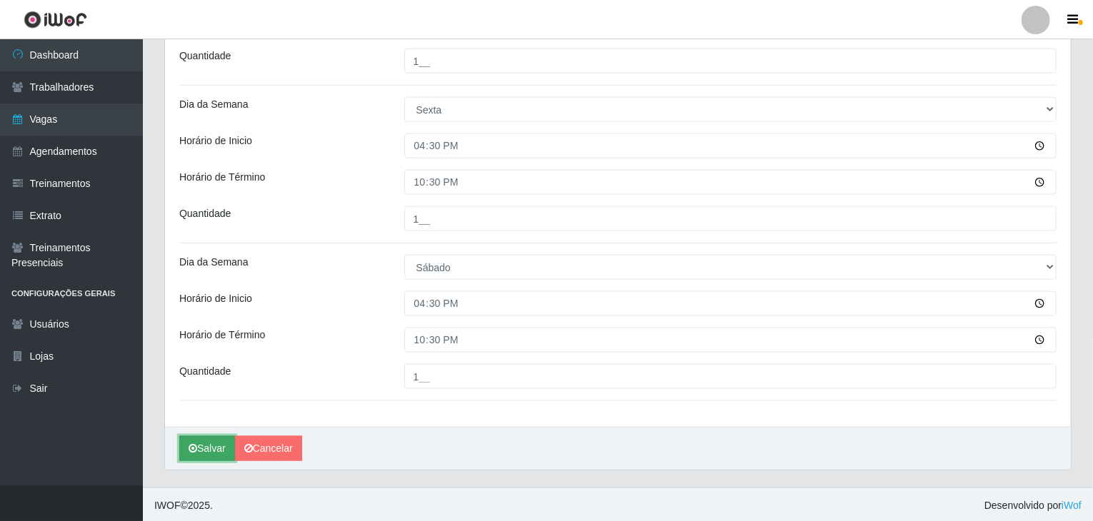
click at [208, 445] on button "Salvar" at bounding box center [207, 448] width 56 height 25
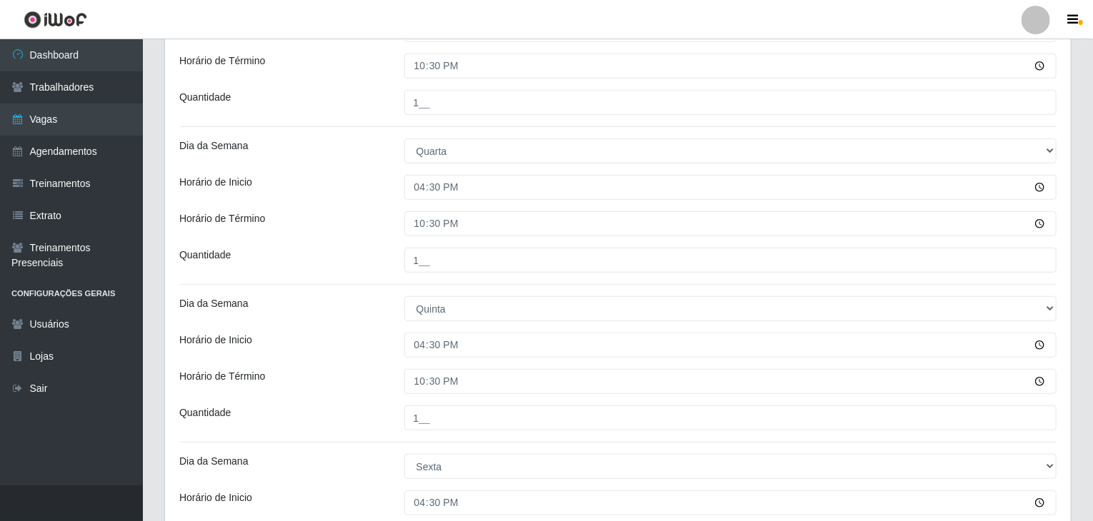
scroll to position [0, 0]
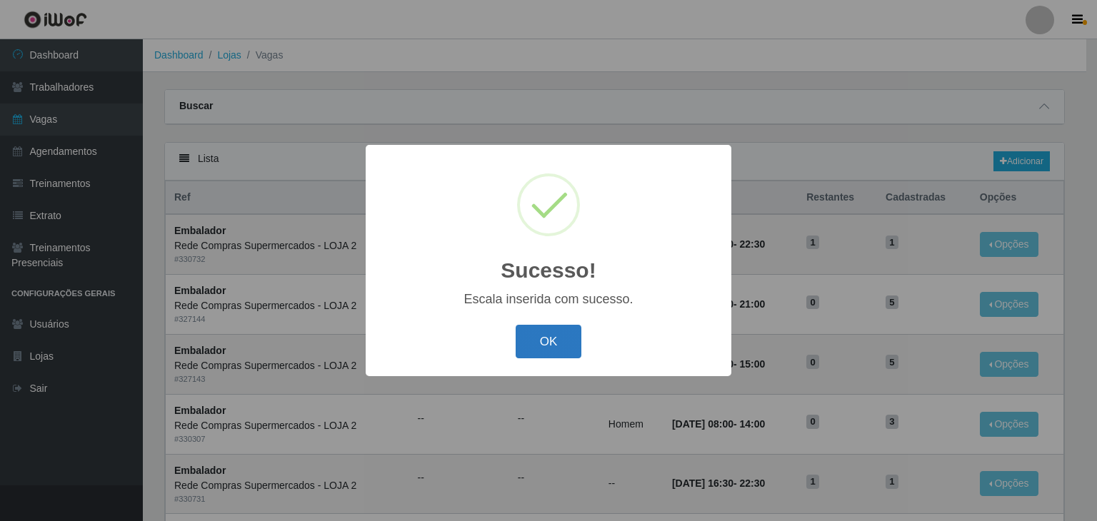
click at [561, 332] on button "OK" at bounding box center [549, 342] width 66 height 34
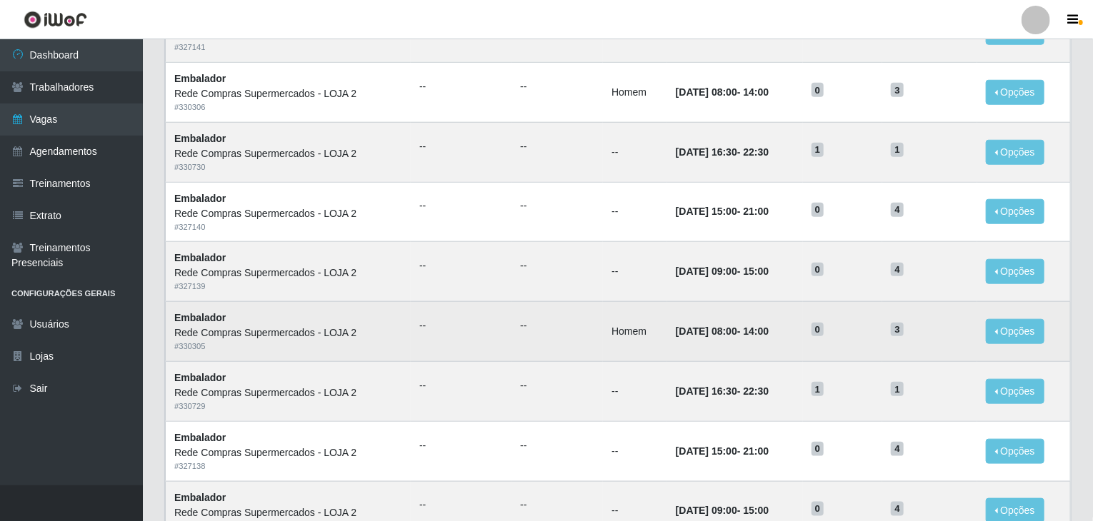
scroll to position [685, 0]
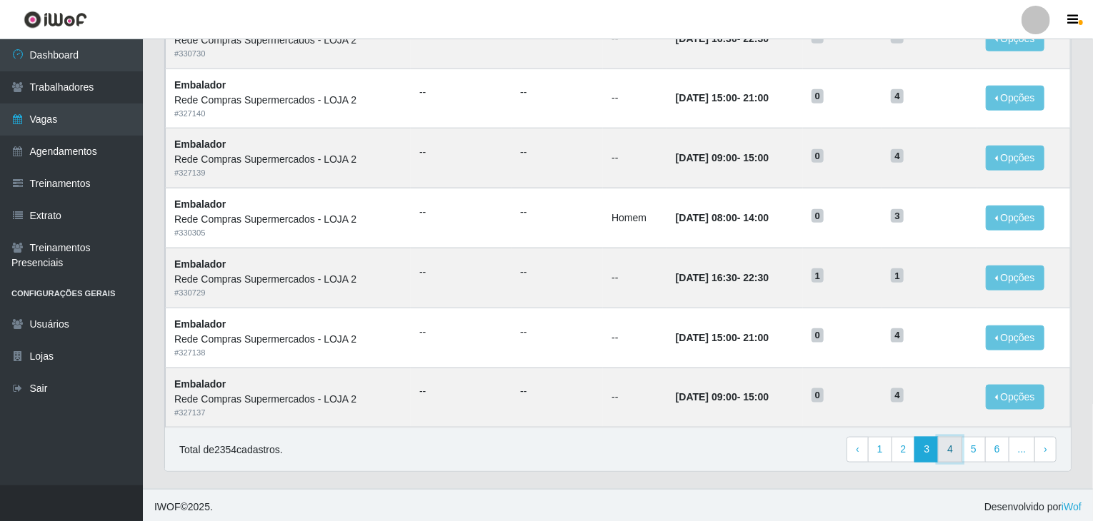
click at [952, 449] on link "4" at bounding box center [950, 450] width 24 height 26
